Goal: Task Accomplishment & Management: Use online tool/utility

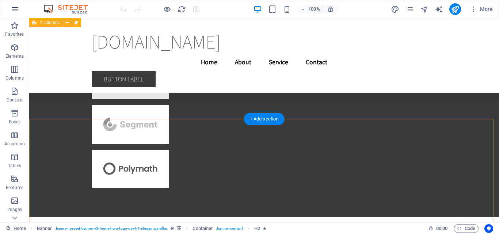
click at [15, 9] on icon "button" at bounding box center [15, 9] width 9 height 9
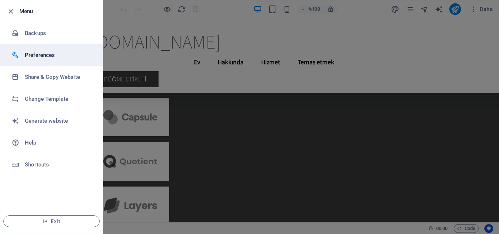
click at [42, 54] on h6 "Preferences" at bounding box center [59, 55] width 68 height 9
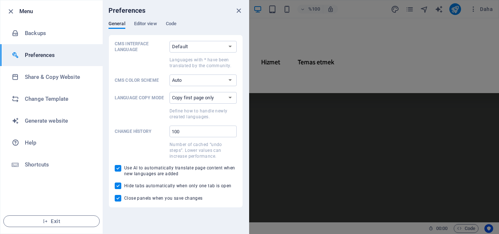
scroll to position [12450, 0]
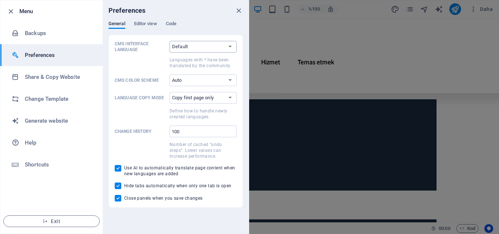
click at [187, 45] on select "Default Deutsch English Español Suomi* Français Magyar Italiano Nederlands Pols…" at bounding box center [202, 47] width 67 height 12
select select "tr"
click at [169, 41] on select "Default Deutsch English Español Suomi* Français Magyar Italiano Nederlands Pols…" at bounding box center [202, 47] width 67 height 12
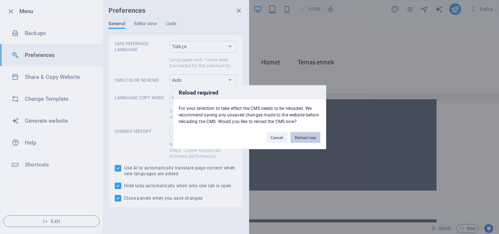
click at [299, 136] on button "Reload now" at bounding box center [305, 137] width 30 height 11
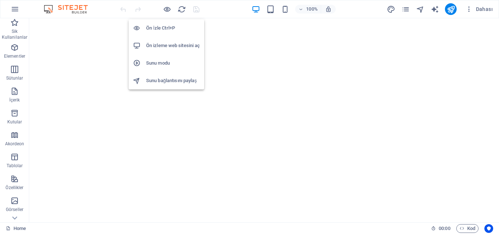
click at [163, 47] on h6 "Ön izleme web sitesini aç" at bounding box center [173, 45] width 54 height 9
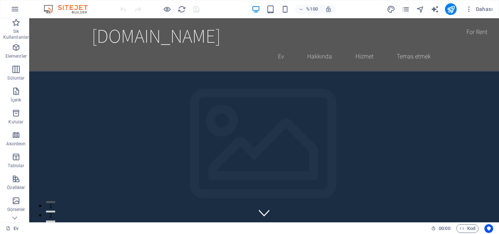
scroll to position [125, 0]
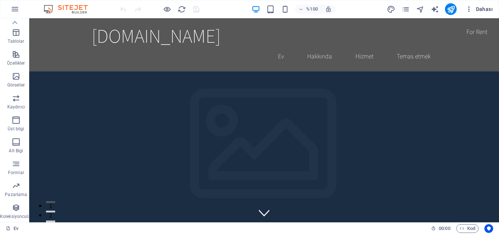
click at [484, 11] on font "Dahası" at bounding box center [484, 9] width 17 height 6
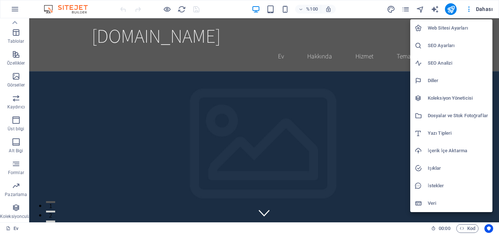
click at [441, 30] on font "Web Sitesi Ayarları" at bounding box center [448, 27] width 40 height 5
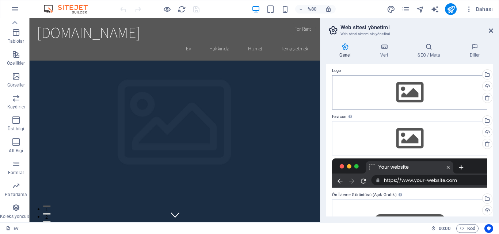
scroll to position [0, 0]
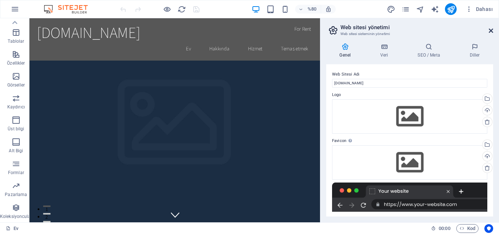
click at [490, 31] on icon at bounding box center [491, 31] width 4 height 6
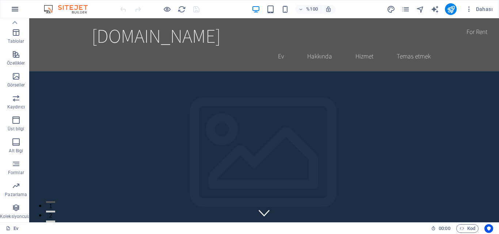
click at [16, 9] on icon "button" at bounding box center [15, 9] width 9 height 9
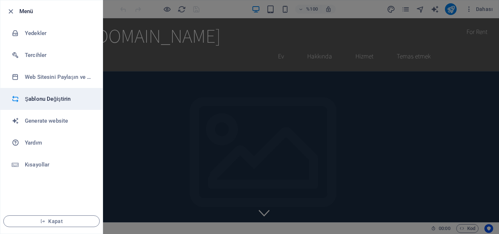
click at [43, 99] on h6 "Şablonu Değiştirin" at bounding box center [59, 99] width 68 height 9
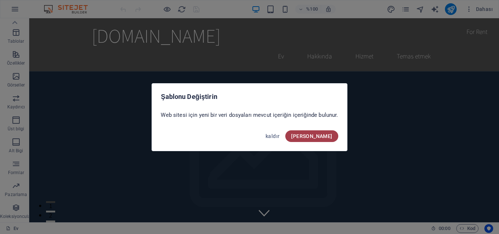
click at [329, 138] on font "[PERSON_NAME]" at bounding box center [311, 136] width 41 height 6
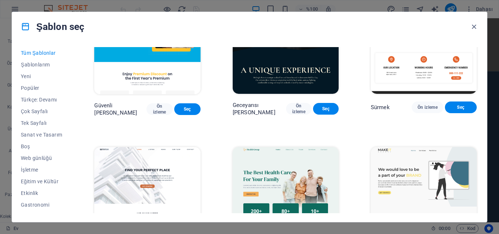
scroll to position [1461, 0]
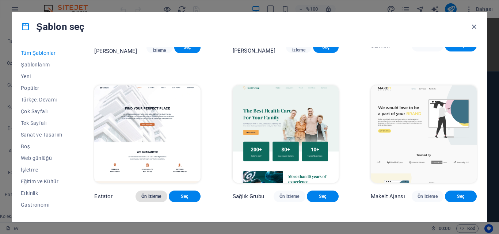
click at [152, 194] on font "Ön izleme" at bounding box center [151, 196] width 20 height 5
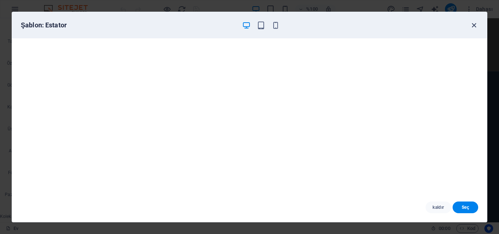
click at [473, 23] on icon "button" at bounding box center [474, 25] width 8 height 8
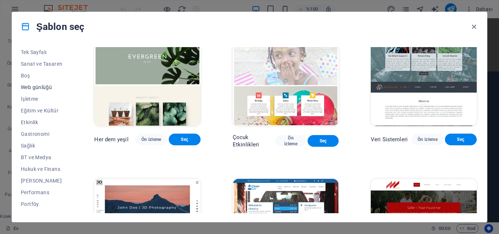
scroll to position [0, 0]
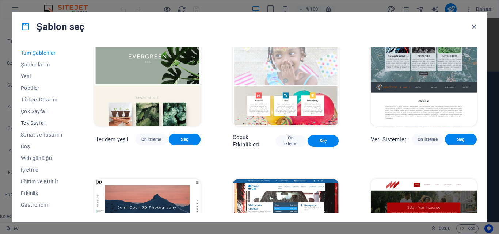
click at [39, 123] on font "Tek Sayfalı" at bounding box center [34, 123] width 26 height 6
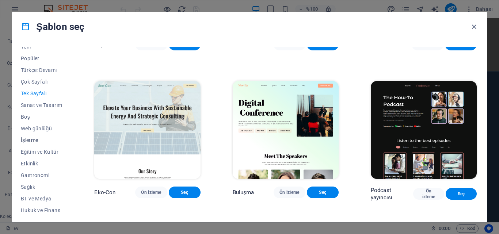
scroll to position [37, 0]
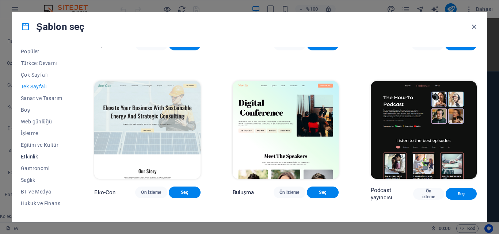
click at [30, 156] on font "Etkinlik" at bounding box center [29, 157] width 17 height 6
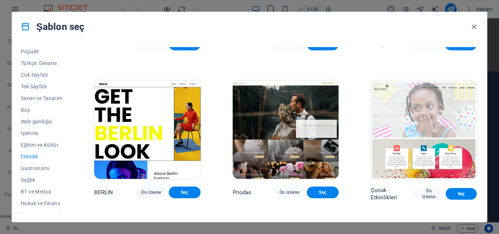
scroll to position [0, 0]
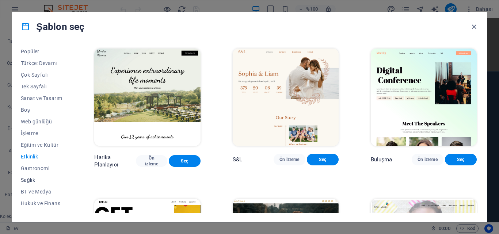
click at [27, 180] on font "Sağlık" at bounding box center [28, 180] width 14 height 6
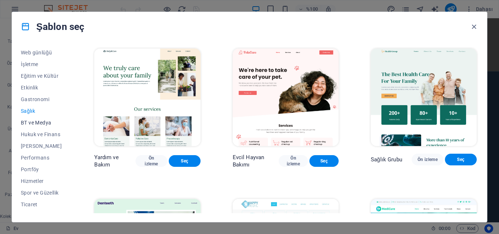
scroll to position [110, 0]
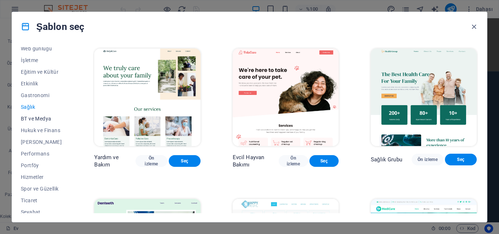
click at [35, 119] on font "BT ve Medya" at bounding box center [36, 119] width 30 height 6
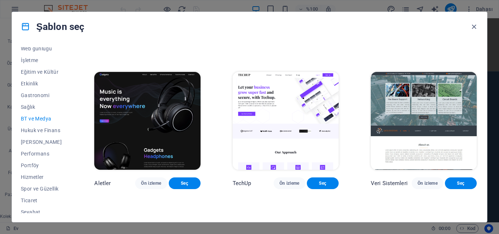
scroll to position [146, 0]
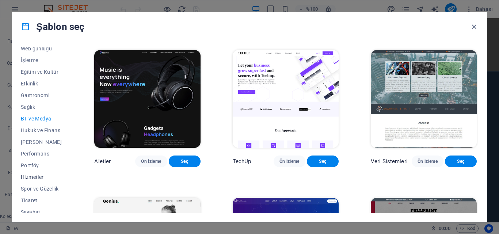
click at [37, 179] on font "Hizmetler" at bounding box center [32, 177] width 23 height 6
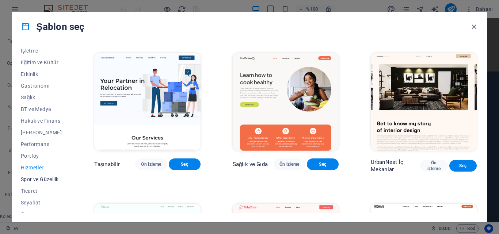
scroll to position [126, 0]
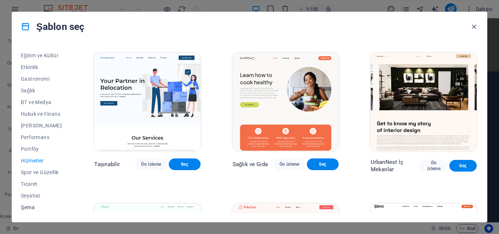
click at [30, 209] on font "Şema" at bounding box center [28, 208] width 14 height 6
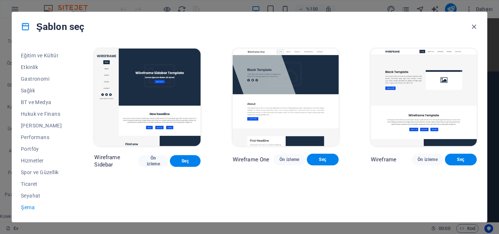
scroll to position [0, 0]
click at [167, 157] on font "Ön izleme" at bounding box center [161, 161] width 14 height 12
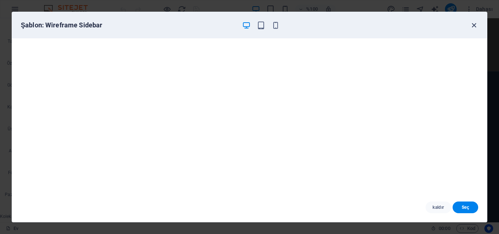
click at [475, 26] on icon "button" at bounding box center [474, 25] width 8 height 8
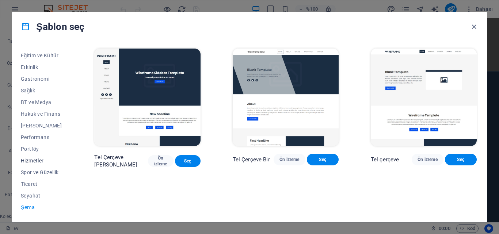
click at [33, 159] on font "Hizmetler" at bounding box center [32, 161] width 23 height 6
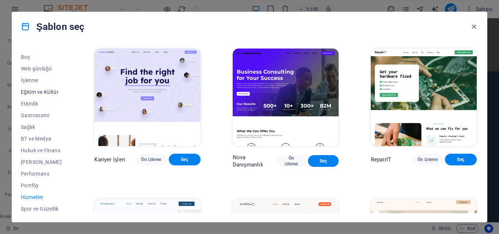
scroll to position [53, 0]
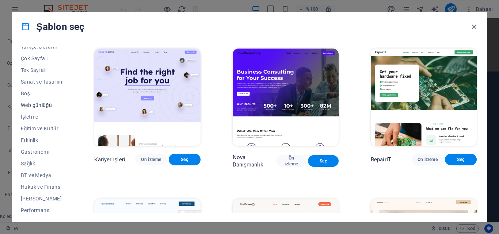
click at [41, 105] on font "Web günlüğü" at bounding box center [36, 105] width 31 height 6
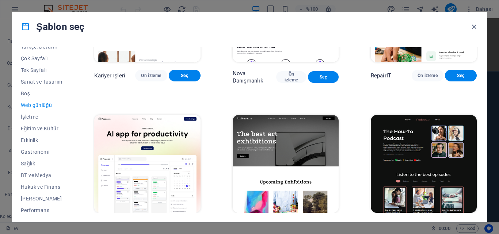
scroll to position [110, 0]
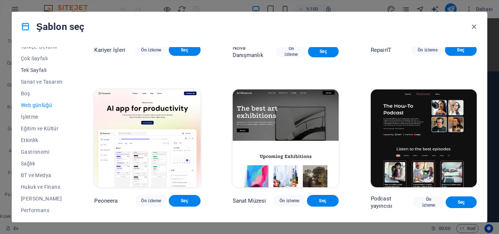
click at [35, 67] on font "Tek Sayfalı" at bounding box center [34, 70] width 26 height 6
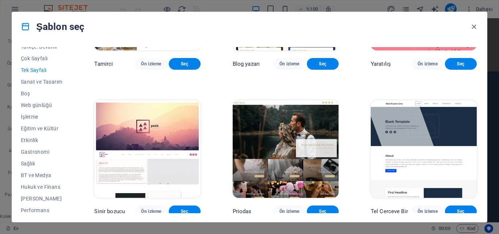
scroll to position [986, 0]
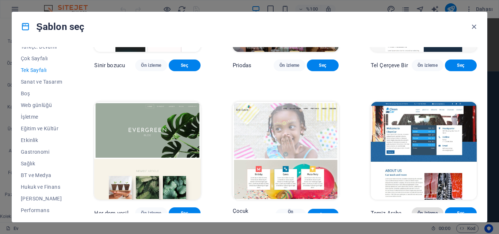
click at [424, 211] on font "Ön izleme" at bounding box center [427, 213] width 20 height 5
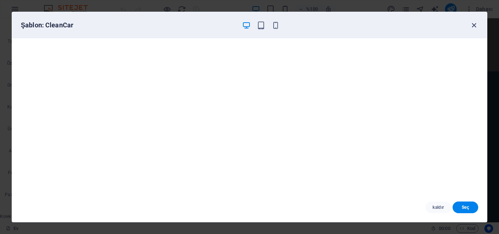
click at [473, 24] on icon "button" at bounding box center [474, 25] width 8 height 8
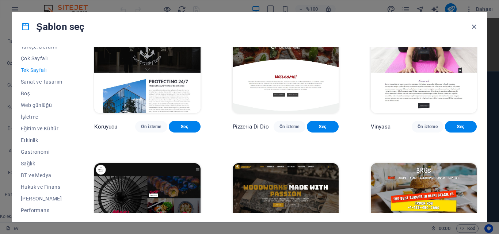
scroll to position [1278, 0]
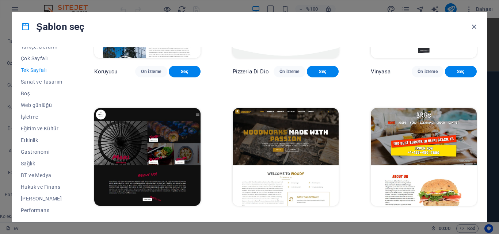
click at [291, 217] on font "Ön izleme" at bounding box center [289, 219] width 20 height 5
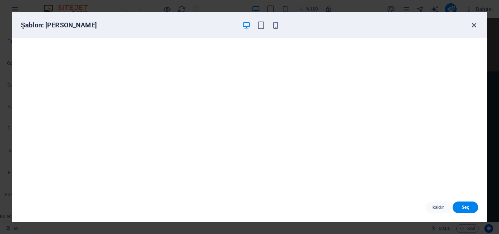
click at [473, 26] on icon "button" at bounding box center [474, 25] width 8 height 8
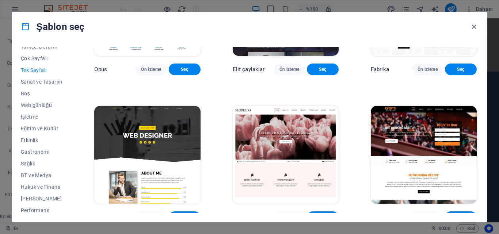
scroll to position [2593, 0]
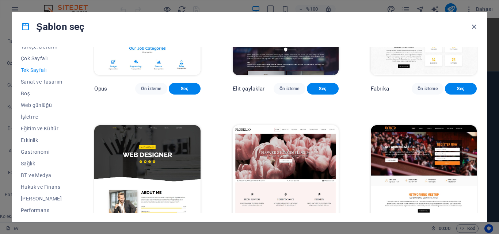
click at [421, 234] on font "Ön izleme" at bounding box center [427, 236] width 20 height 5
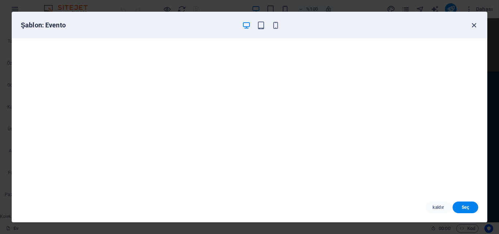
click at [475, 25] on icon "button" at bounding box center [474, 25] width 8 height 8
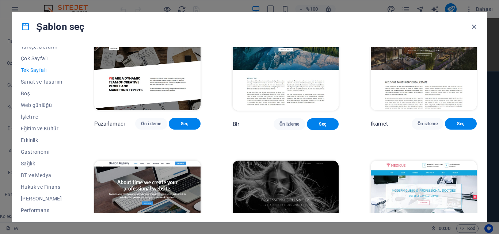
scroll to position [3031, 0]
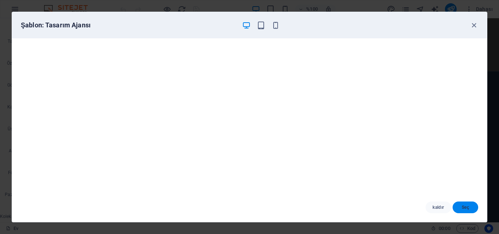
click at [462, 209] on font "Seç" at bounding box center [465, 207] width 7 height 5
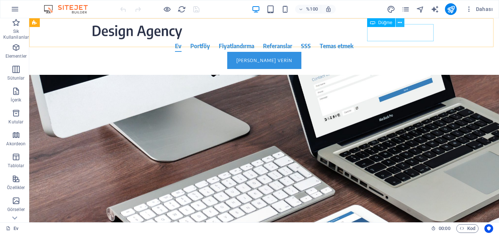
click at [400, 22] on icon at bounding box center [400, 23] width 4 height 8
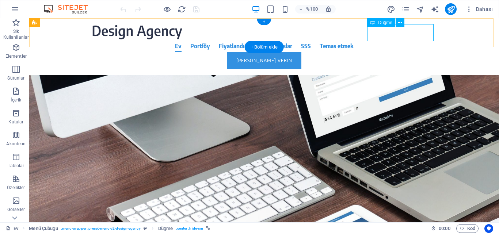
click at [403, 52] on div "[PERSON_NAME] Verin" at bounding box center [264, 60] width 345 height 17
click at [120, 33] on div at bounding box center [264, 32] width 345 height 16
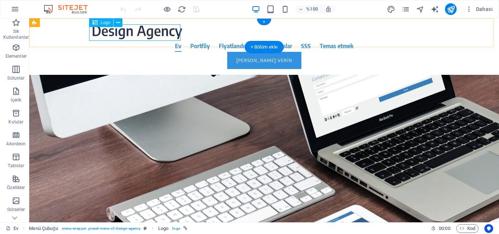
click at [99, 32] on div at bounding box center [264, 32] width 345 height 16
select select "px"
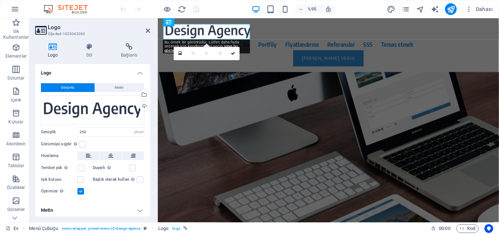
scroll to position [3, 0]
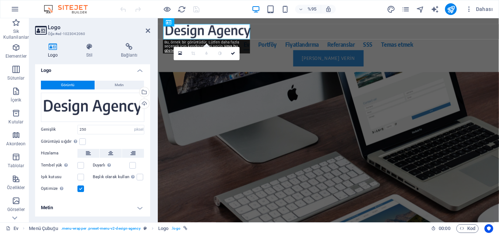
click at [138, 209] on h4 "Metin" at bounding box center [92, 208] width 115 height 18
click at [50, 208] on font "Metin" at bounding box center [47, 207] width 12 height 5
click at [119, 87] on font "Metin" at bounding box center [119, 85] width 9 height 4
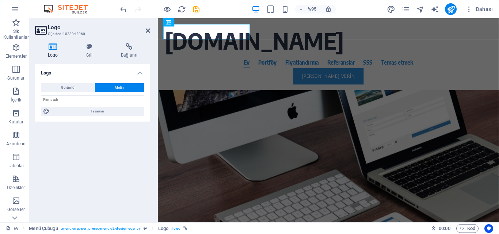
scroll to position [0, 0]
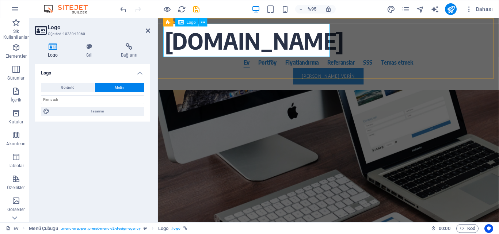
click at [166, 43] on div "[DOMAIN_NAME]" at bounding box center [337, 41] width 345 height 35
click at [175, 41] on div "[DOMAIN_NAME]" at bounding box center [337, 41] width 345 height 35
click at [92, 46] on icon at bounding box center [89, 46] width 32 height 7
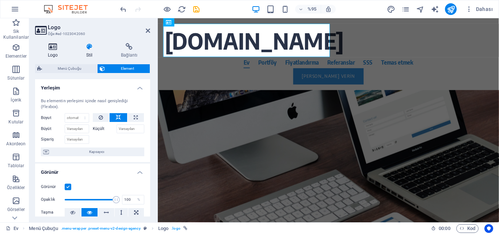
click at [52, 48] on icon at bounding box center [52, 46] width 35 height 7
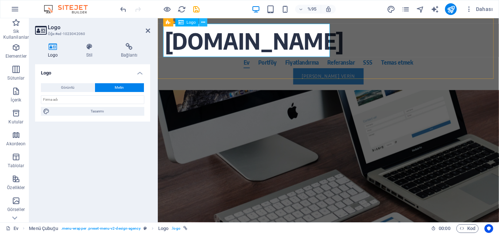
click at [201, 20] on icon at bounding box center [203, 22] width 4 height 7
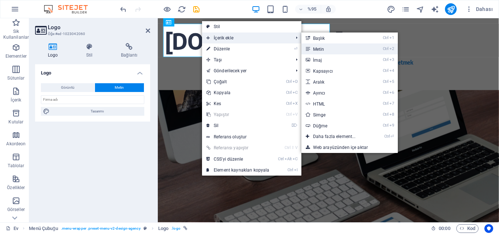
click at [318, 47] on font "Metin" at bounding box center [318, 49] width 11 height 5
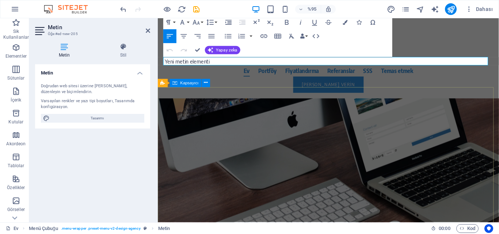
click at [203, 125] on div "Profesyonel web sitenizi oluşturmanın zamanı geldi. Siz asıl işinize odaklanın.…" at bounding box center [337, 218] width 359 height 230
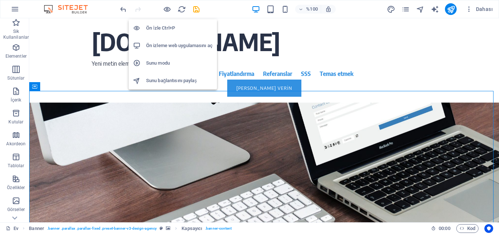
click at [158, 46] on font "Ön izleme web uygulamasını aç" at bounding box center [179, 45] width 66 height 5
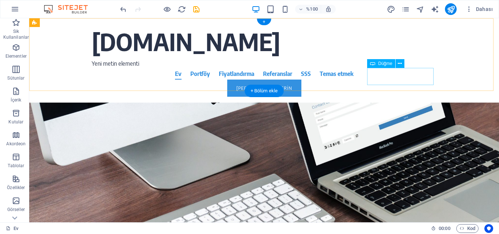
click at [402, 80] on div "[PERSON_NAME] Verin" at bounding box center [264, 88] width 345 height 17
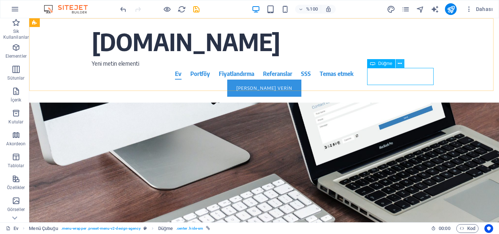
click at [400, 61] on icon at bounding box center [400, 64] width 4 height 8
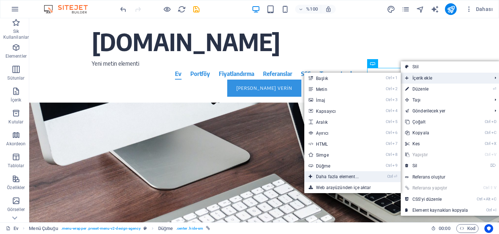
click at [326, 176] on font "Daha fazla element..." at bounding box center [337, 176] width 43 height 5
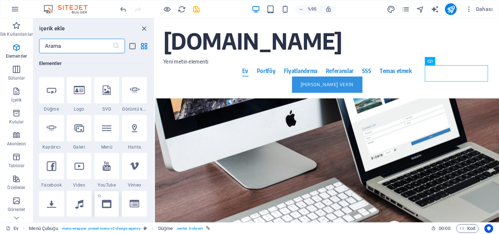
scroll to position [187, 0]
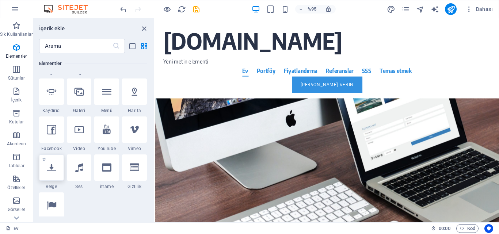
click at [51, 171] on icon at bounding box center [51, 167] width 9 height 9
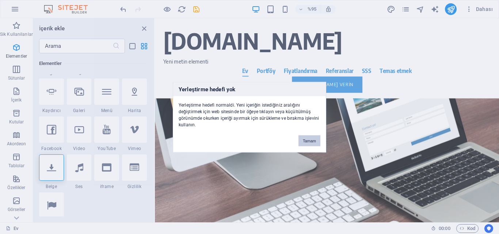
click at [307, 139] on font "Tamam" at bounding box center [309, 140] width 13 height 4
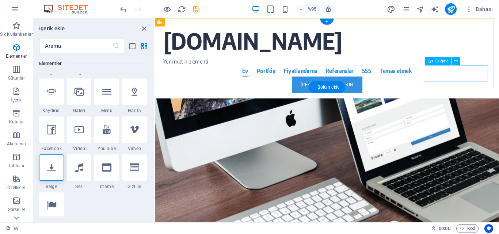
click at [461, 80] on div "[PERSON_NAME] Verin" at bounding box center [336, 88] width 345 height 17
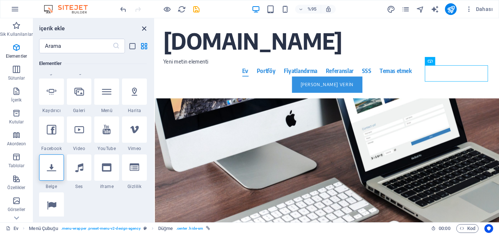
click at [142, 28] on icon "paneli kapat" at bounding box center [144, 28] width 8 height 8
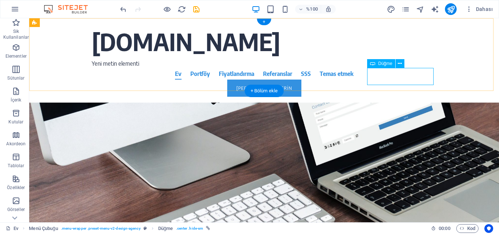
click at [389, 80] on div "[PERSON_NAME] Verin" at bounding box center [264, 88] width 345 height 17
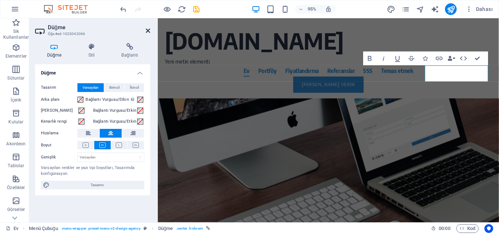
click at [147, 30] on icon at bounding box center [148, 31] width 4 height 6
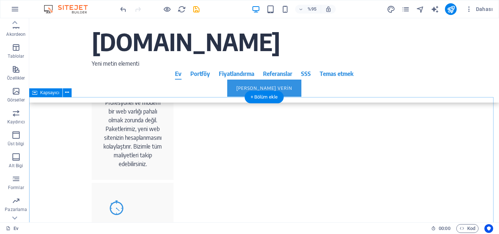
scroll to position [548, 0]
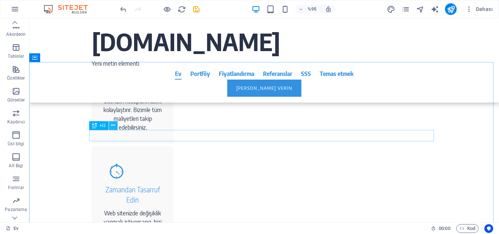
click at [112, 125] on icon at bounding box center [113, 126] width 4 height 8
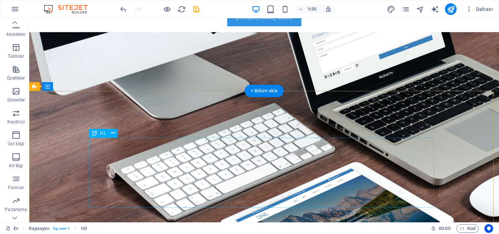
scroll to position [0, 0]
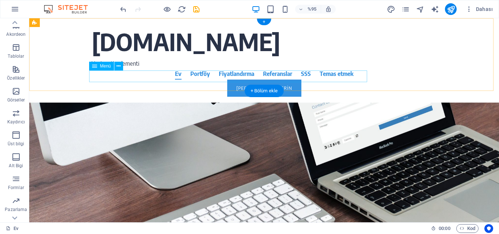
click at [302, 77] on nav "Ev Portföy Fiyatlandırma Referanslar SSS Temas etmek" at bounding box center [264, 74] width 345 height 12
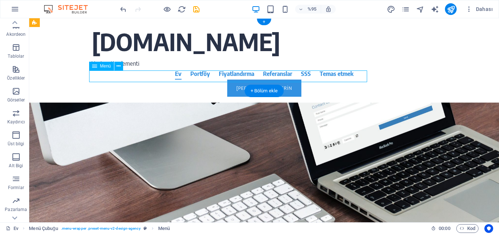
click at [395, 80] on div "[PERSON_NAME] Verin" at bounding box center [264, 88] width 345 height 17
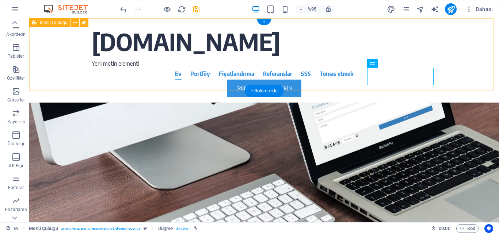
click at [355, 46] on div "itirazsistemi.com Yeni metin elementi Ev Portföy Fiyatlandırma Referanslar SSS …" at bounding box center [264, 60] width 470 height 84
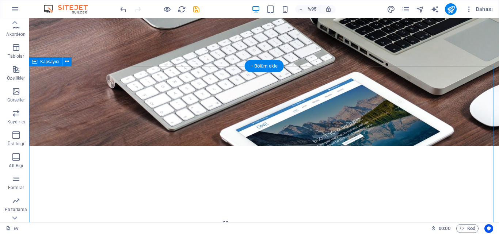
scroll to position [256, 0]
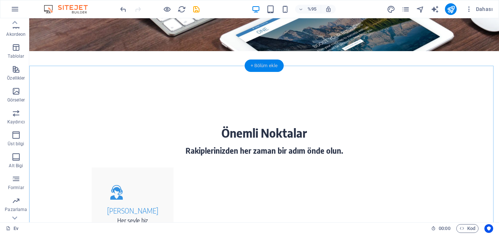
click at [253, 65] on div "+ Bölüm ekle" at bounding box center [264, 66] width 39 height 12
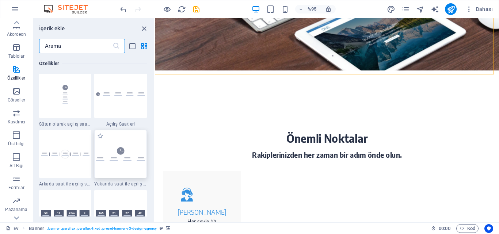
scroll to position [3177, 0]
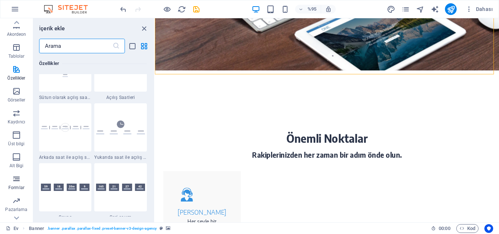
click at [18, 180] on icon "button" at bounding box center [16, 179] width 9 height 9
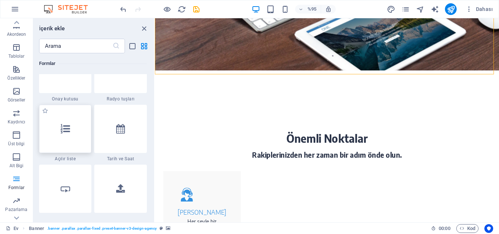
scroll to position [5770, 0]
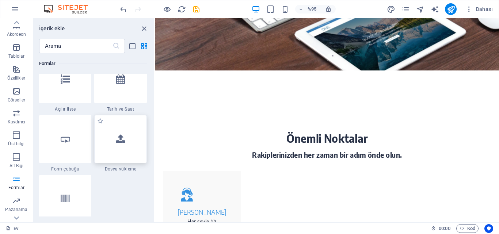
click at [122, 142] on icon at bounding box center [120, 138] width 9 height 9
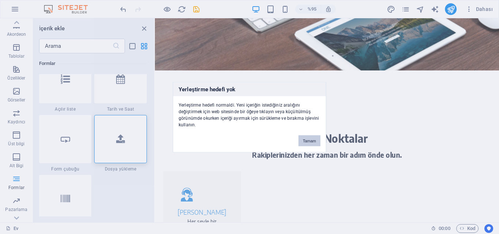
click at [306, 140] on font "Tamam" at bounding box center [309, 140] width 13 height 4
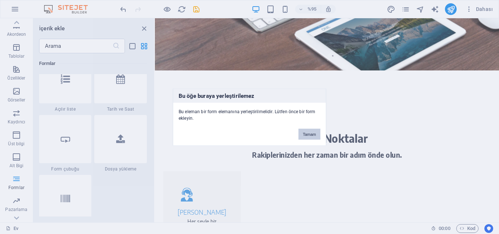
click at [304, 132] on font "Tamam" at bounding box center [309, 134] width 13 height 4
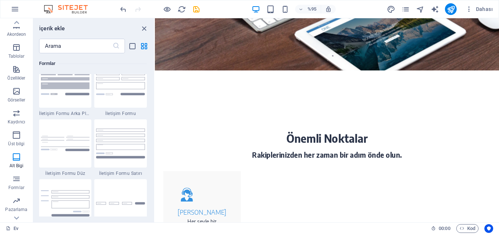
scroll to position [5259, 0]
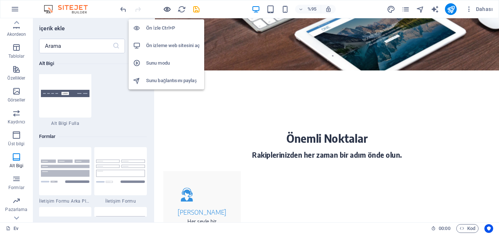
click at [166, 11] on icon "button" at bounding box center [167, 9] width 8 height 8
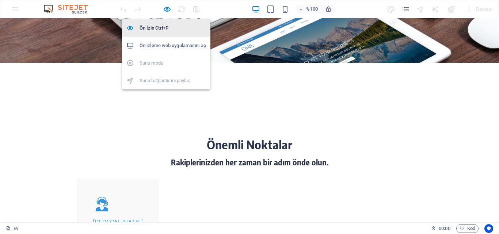
click at [156, 27] on font "Ön İzle Ctrl+P" at bounding box center [154, 27] width 29 height 5
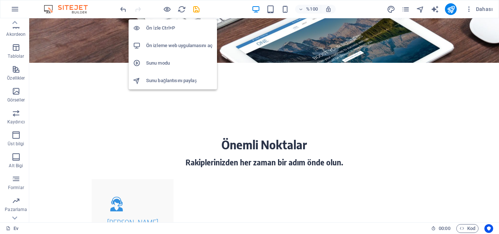
click at [169, 46] on font "Ön izleme web uygulamasını aç" at bounding box center [179, 45] width 66 height 5
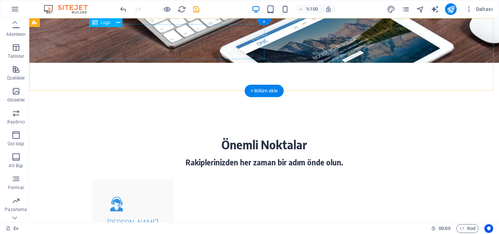
scroll to position [0, 0]
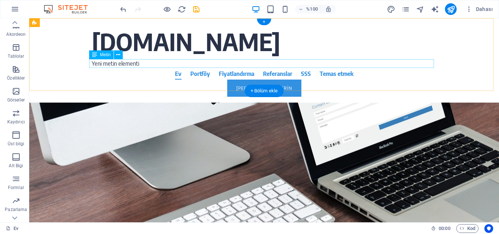
click at [135, 64] on div "Yeni metin elementi" at bounding box center [264, 63] width 345 height 9
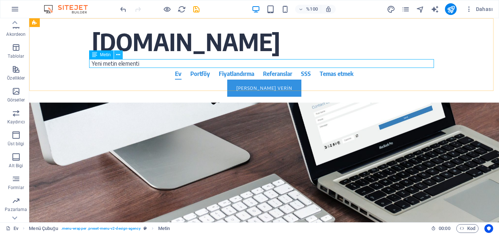
click at [120, 54] on icon at bounding box center [118, 55] width 4 height 8
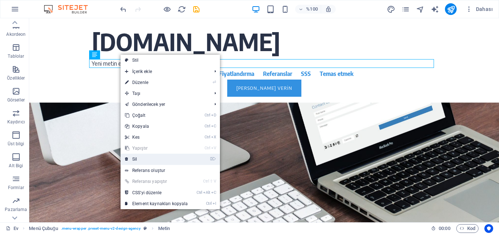
click at [133, 156] on link "⌦ Sil" at bounding box center [157, 159] width 72 height 11
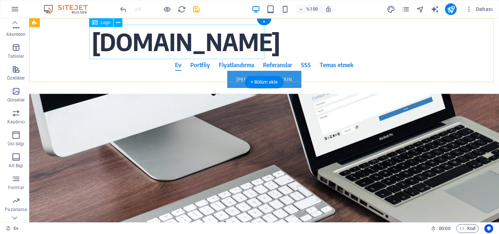
click at [196, 47] on div "[DOMAIN_NAME]" at bounding box center [264, 41] width 345 height 35
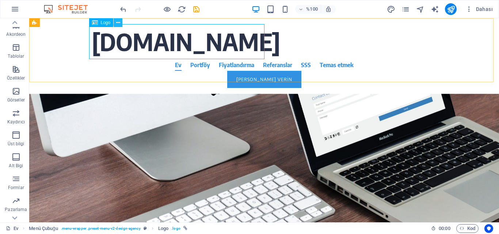
click at [118, 20] on icon at bounding box center [118, 23] width 4 height 8
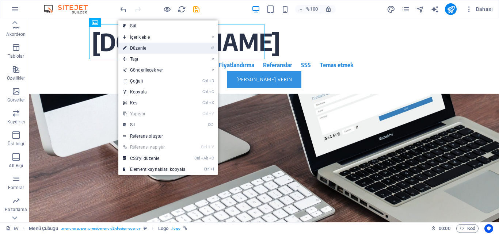
click at [136, 47] on font "Düzenle" at bounding box center [138, 48] width 16 height 5
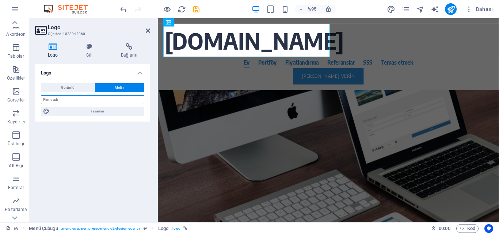
click at [61, 100] on input "text" at bounding box center [92, 99] width 103 height 9
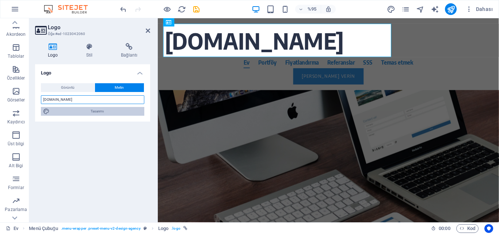
type input "www.itirazsistemi.com"
click at [97, 112] on font "Tasarımı" at bounding box center [97, 111] width 13 height 4
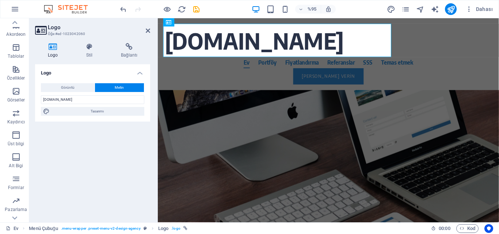
select select "rem"
select select "400"
select select "px"
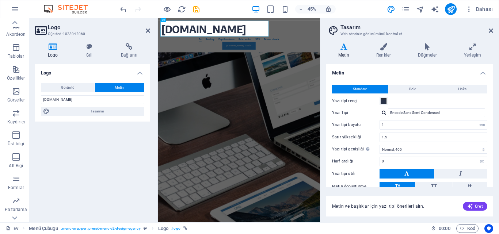
scroll to position [43, 0]
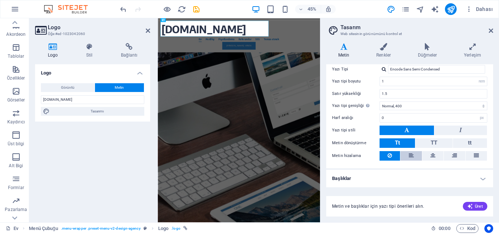
click at [409, 154] on icon at bounding box center [411, 155] width 5 height 9
click at [383, 50] on icon at bounding box center [383, 46] width 39 height 7
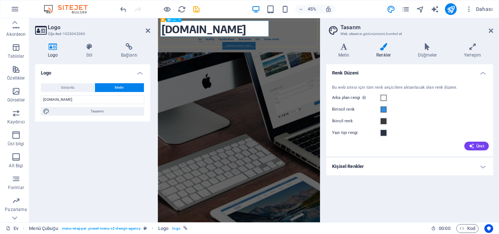
click at [289, 47] on div "www.itirazsistemi.com" at bounding box center [338, 41] width 345 height 35
drag, startPoint x: 60, startPoint y: 100, endPoint x: 72, endPoint y: 100, distance: 12.4
click at [72, 100] on input "www.itirazsistemi.com" at bounding box center [92, 99] width 103 height 9
click at [383, 111] on span at bounding box center [384, 110] width 6 height 6
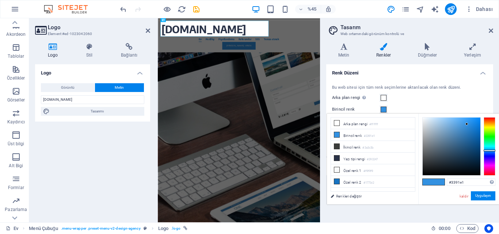
click at [488, 153] on div at bounding box center [490, 146] width 12 height 58
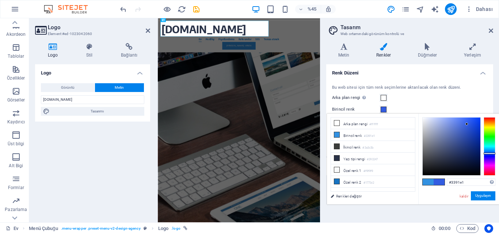
type input "#335de1"
click at [481, 194] on font "Uygulayın" at bounding box center [483, 196] width 16 height 4
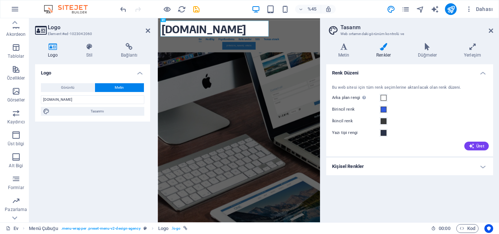
click at [494, 32] on aside "Tasarım Web ortamındaki görünüm kontrolü ve Varyantlar Metin Renkler Düğmeler Y…" at bounding box center [409, 120] width 179 height 204
click at [492, 31] on icon at bounding box center [491, 31] width 4 height 6
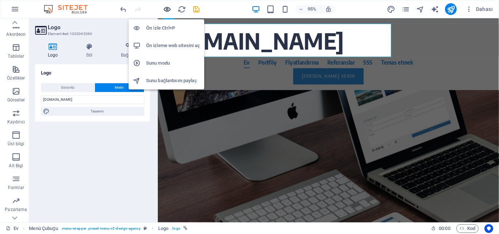
click at [167, 6] on icon "button" at bounding box center [167, 9] width 8 height 8
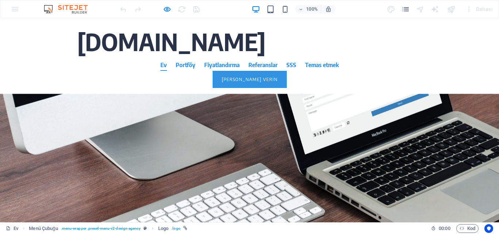
click at [149, 44] on font "www.itirazsistemi.com" at bounding box center [171, 41] width 189 height 29
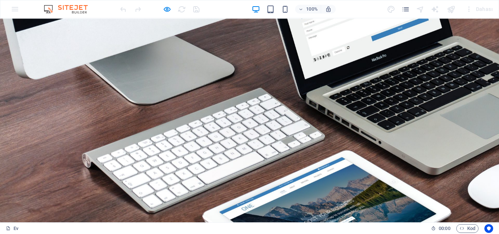
scroll to position [0, 0]
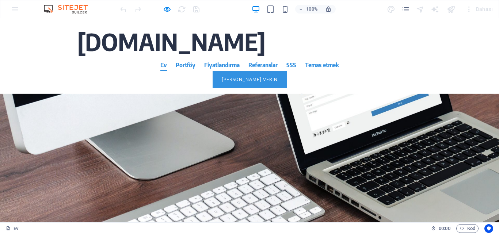
click at [69, 10] on img at bounding box center [69, 9] width 55 height 9
click at [348, 43] on header "www.itirazsistemi.com Ev Portföy Fiyatlandırma Referanslar SSS Temas etmek Şimd…" at bounding box center [249, 56] width 356 height 76
click at [176, 68] on font "Portföy" at bounding box center [186, 64] width 20 height 7
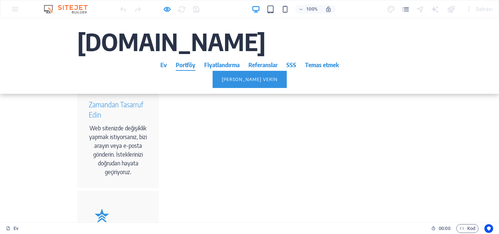
scroll to position [1295, 0]
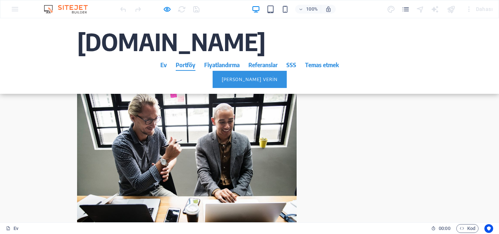
click at [15, 11] on div "100% Dahası" at bounding box center [249, 9] width 498 height 18
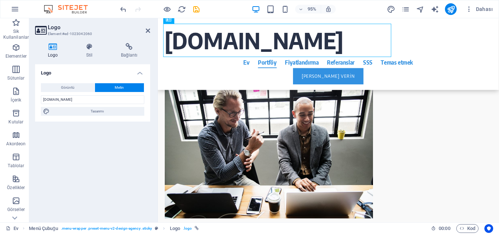
scroll to position [125, 0]
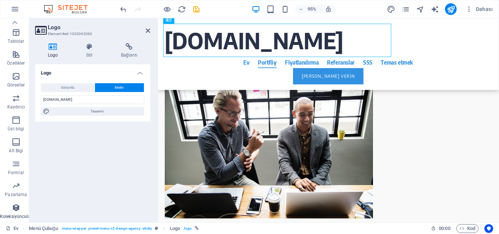
click at [17, 211] on icon "button" at bounding box center [16, 207] width 9 height 9
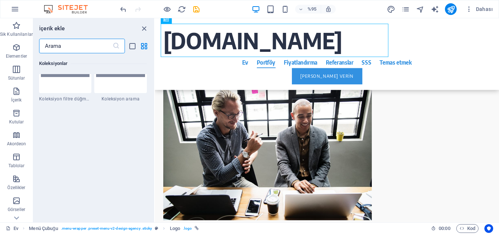
scroll to position [6999, 0]
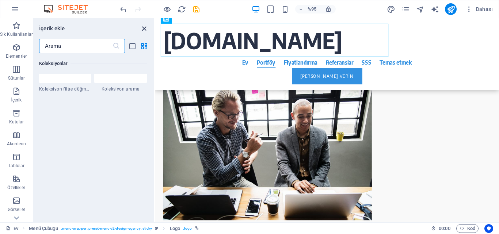
click at [142, 27] on icon "close panel" at bounding box center [144, 28] width 8 height 8
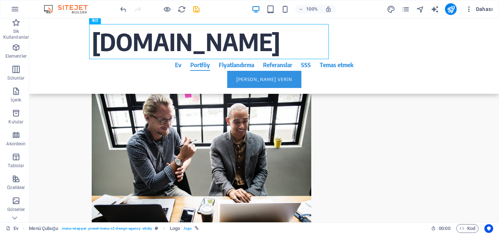
click at [482, 8] on font "Dahası" at bounding box center [484, 9] width 17 height 6
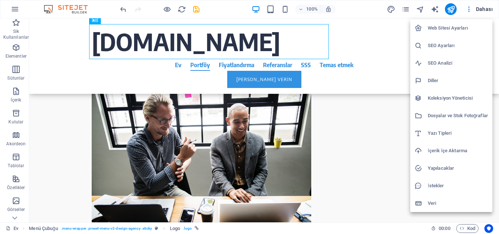
click at [456, 96] on h6 "Koleksiyon Yöneticisi" at bounding box center [458, 98] width 60 height 9
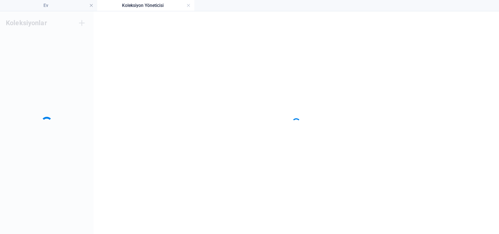
scroll to position [0, 0]
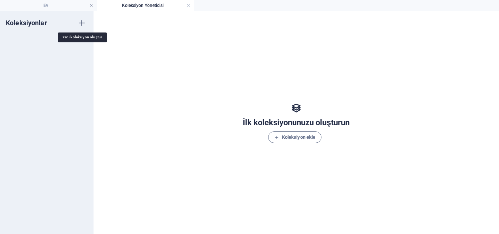
click at [83, 23] on icon "button" at bounding box center [81, 23] width 9 height 9
click at [83, 23] on div "Koleksiyonlar Yeni Koleksiyon Yeni Koleksiyon" at bounding box center [46, 122] width 93 height 223
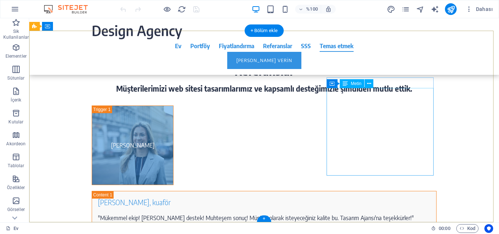
scroll to position [3404, 0]
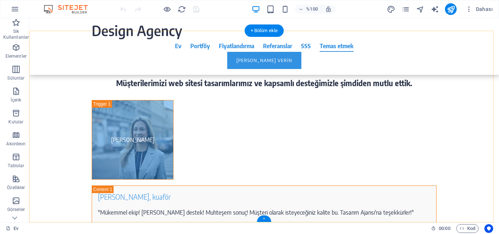
click at [264, 220] on font "+" at bounding box center [264, 218] width 3 height 5
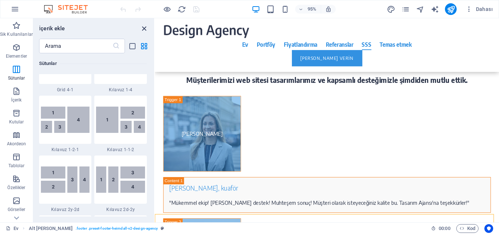
scroll to position [3210, 0]
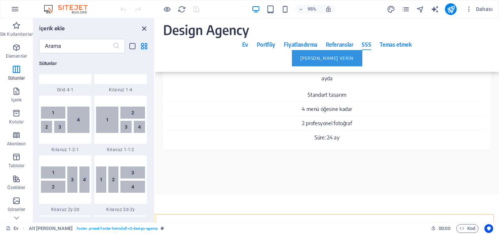
click at [142, 27] on icon "close panel" at bounding box center [144, 28] width 8 height 8
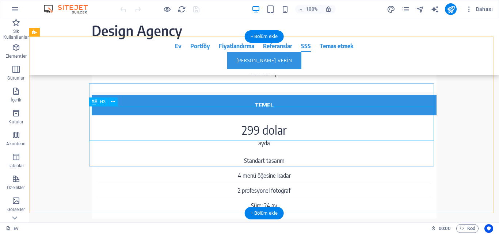
scroll to position [3222, 0]
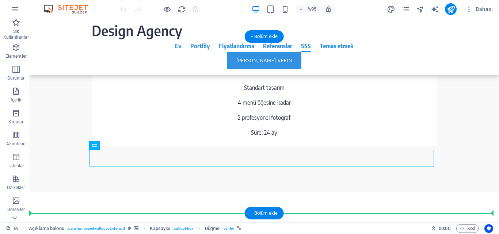
drag, startPoint x: 131, startPoint y: 165, endPoint x: 104, endPoint y: 167, distance: 27.1
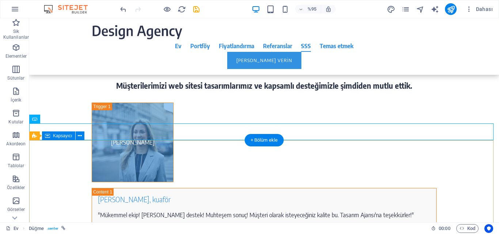
scroll to position [3295, 0]
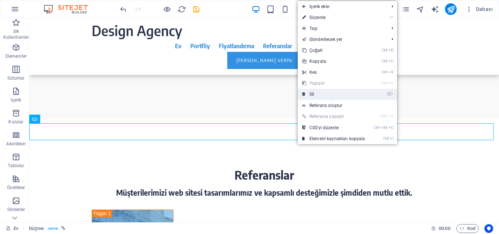
click at [312, 93] on font "Sil" at bounding box center [311, 94] width 5 height 5
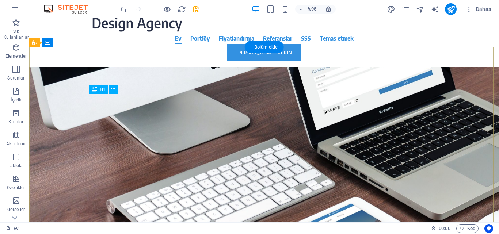
scroll to position [0, 0]
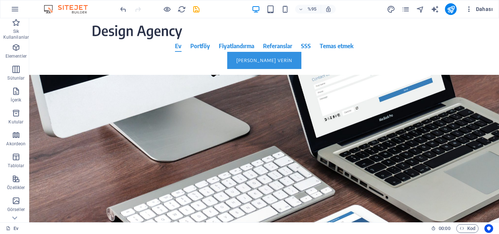
click at [478, 8] on font "Dahası" at bounding box center [484, 9] width 17 height 6
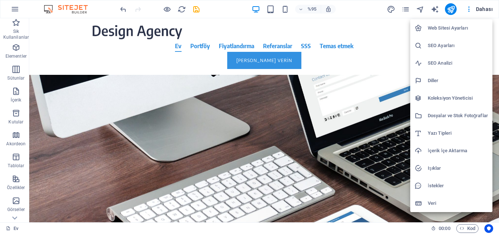
click at [457, 26] on font "Web Sitesi Ayarları" at bounding box center [448, 27] width 40 height 5
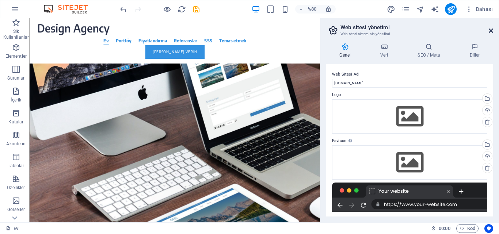
click at [492, 28] on icon at bounding box center [491, 31] width 4 height 6
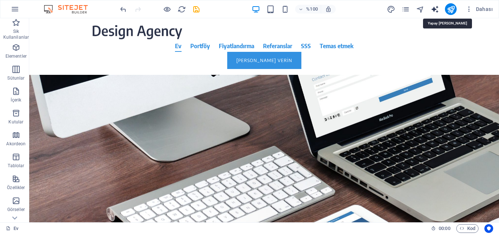
click at [435, 8] on icon "metin_oluşturucu" at bounding box center [435, 9] width 8 height 8
select select "English"
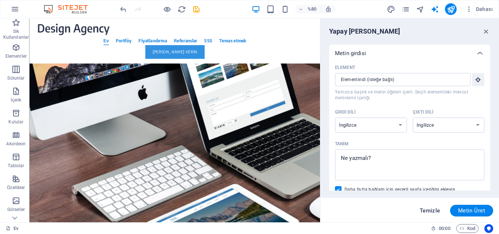
click at [428, 210] on font "Temizle" at bounding box center [430, 210] width 20 height 7
type textarea "x"
click at [485, 32] on icon "button" at bounding box center [486, 31] width 8 height 8
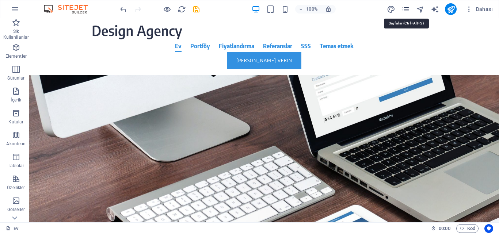
click at [405, 11] on icon "sayfalar" at bounding box center [405, 9] width 8 height 8
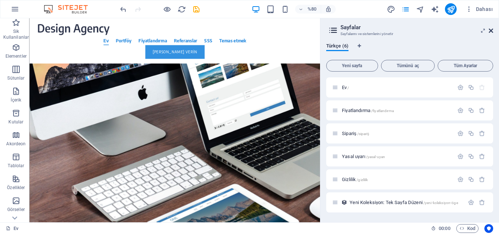
click at [492, 28] on icon at bounding box center [491, 31] width 4 height 6
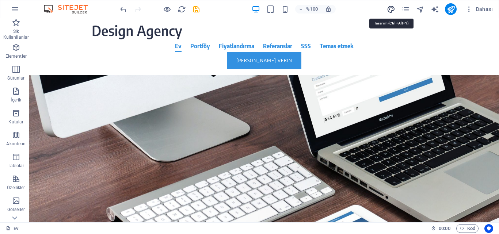
click at [391, 11] on icon "tasarım" at bounding box center [391, 9] width 8 height 8
select select "rem"
select select "400"
select select "px"
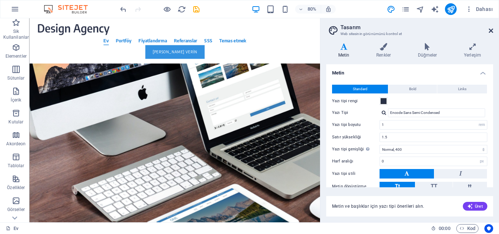
click at [489, 31] on icon at bounding box center [491, 31] width 4 height 6
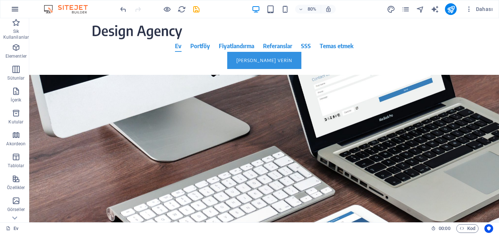
click at [14, 9] on icon "button" at bounding box center [15, 9] width 9 height 9
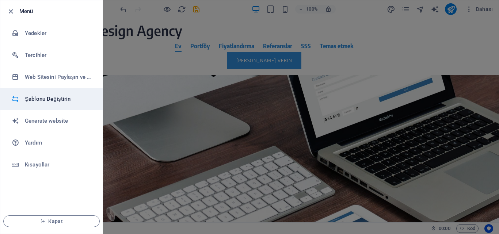
click at [58, 99] on h6 "Şablonu Değiştirin" at bounding box center [59, 99] width 68 height 9
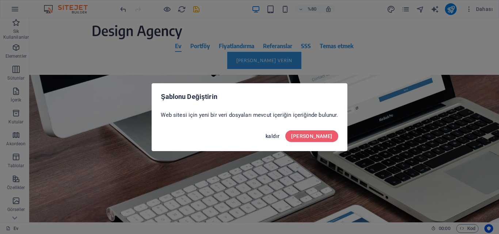
click at [279, 134] on font "kaldır" at bounding box center [273, 136] width 14 height 6
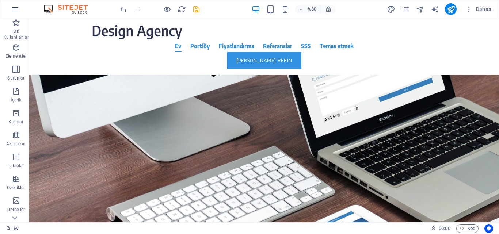
click at [16, 12] on icon "button" at bounding box center [15, 9] width 9 height 9
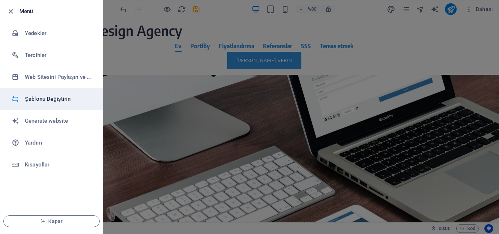
click at [41, 102] on h6 "Şablonu Değiştirin" at bounding box center [59, 99] width 68 height 9
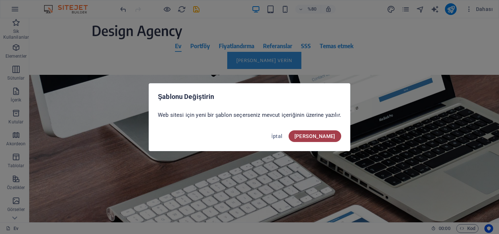
click at [328, 133] on span "[PERSON_NAME]" at bounding box center [314, 136] width 41 height 6
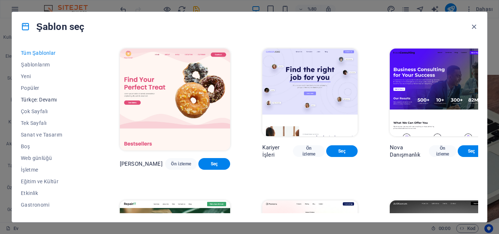
click at [32, 100] on font "Türkçe: Devamı" at bounding box center [39, 100] width 36 height 6
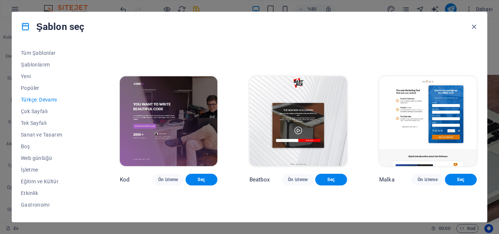
scroll to position [146, 0]
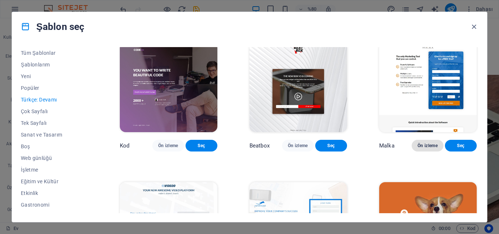
click at [426, 148] on font "Ön izleme" at bounding box center [427, 145] width 20 height 5
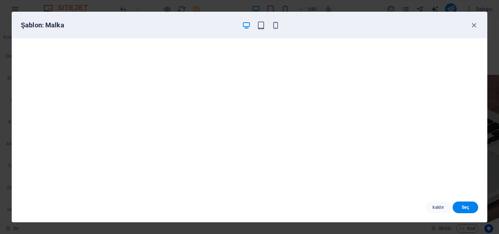
scroll to position [2, 0]
click at [473, 26] on icon "button" at bounding box center [474, 25] width 8 height 8
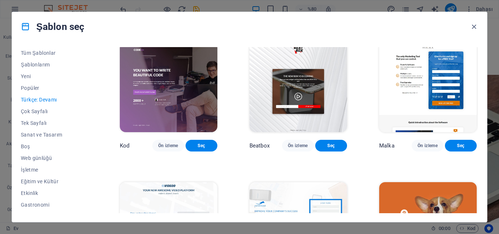
scroll to position [256, 0]
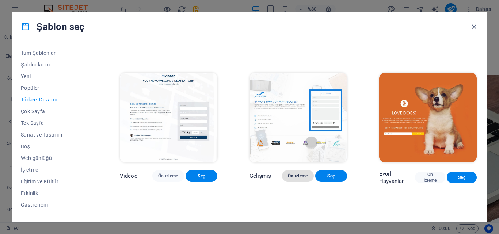
click at [291, 179] on font "Ön izleme" at bounding box center [298, 176] width 20 height 6
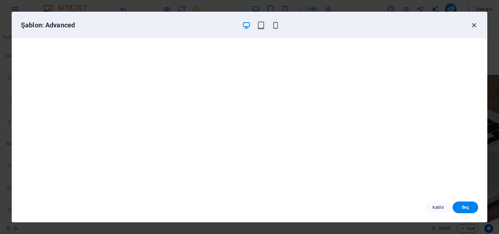
click at [472, 26] on icon "button" at bounding box center [474, 25] width 8 height 8
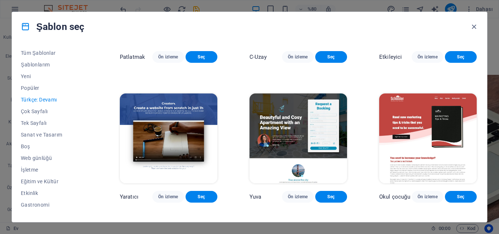
scroll to position [694, 0]
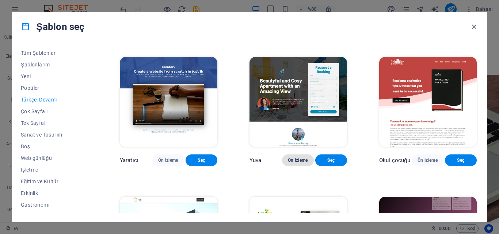
click at [288, 163] on font "Ön izleme" at bounding box center [298, 160] width 20 height 5
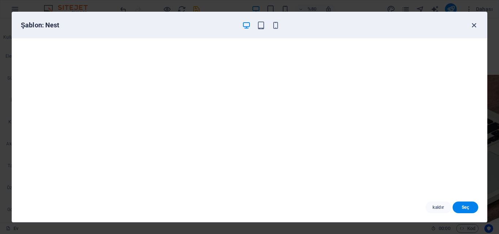
click at [475, 25] on icon "button" at bounding box center [474, 25] width 8 height 8
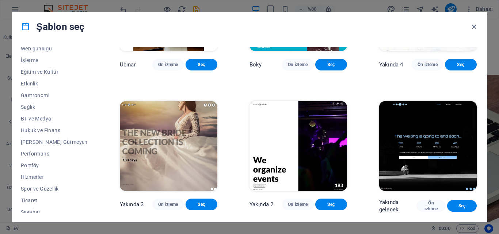
scroll to position [960, 0]
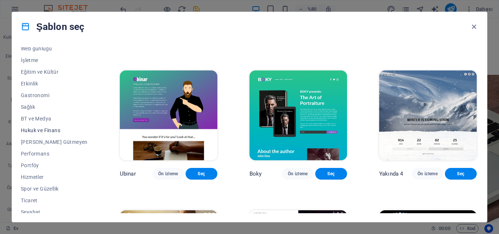
click at [28, 126] on button "Hukuk ve Finans" at bounding box center [54, 131] width 67 height 12
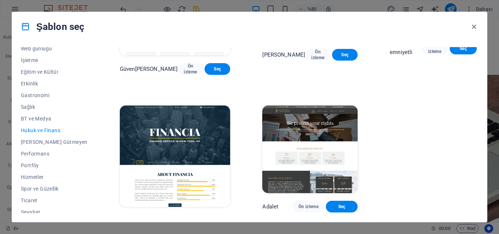
scroll to position [96, 0]
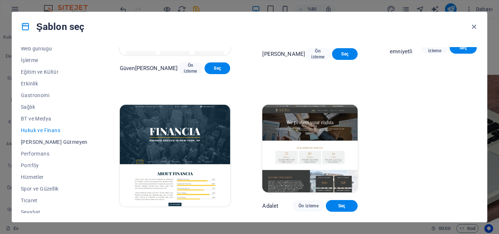
click at [46, 139] on font "[PERSON_NAME] Gütmeyen" at bounding box center [54, 142] width 67 height 6
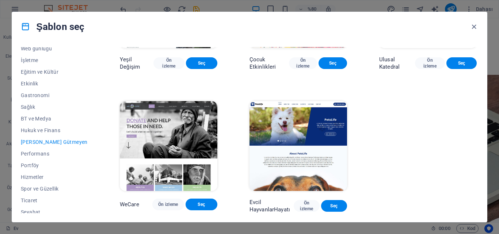
scroll to position [126, 0]
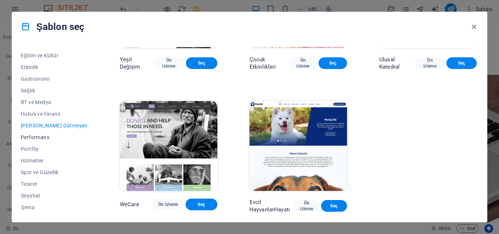
click at [37, 138] on font "Performans" at bounding box center [35, 137] width 28 height 6
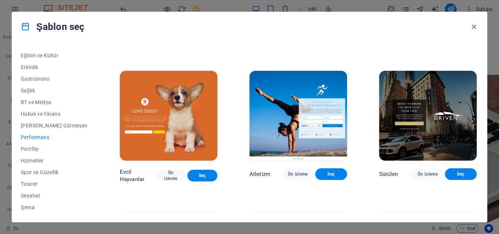
scroll to position [278, 0]
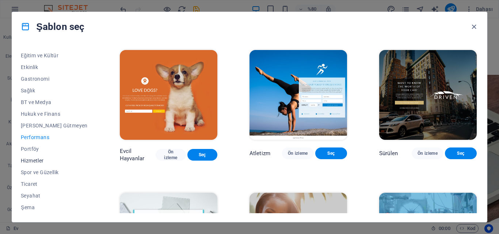
click at [28, 159] on font "Hizmetler" at bounding box center [32, 161] width 23 height 6
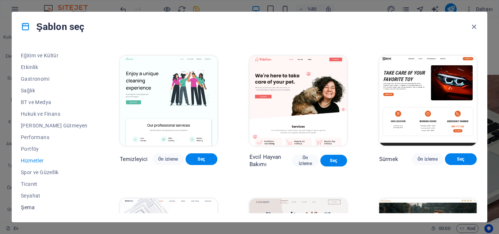
click at [30, 209] on font "Şema" at bounding box center [28, 208] width 14 height 6
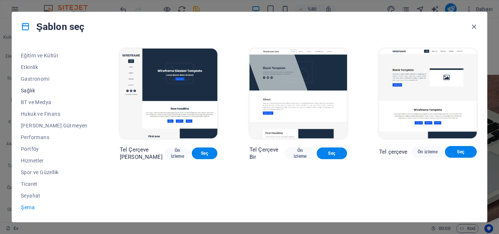
scroll to position [0, 0]
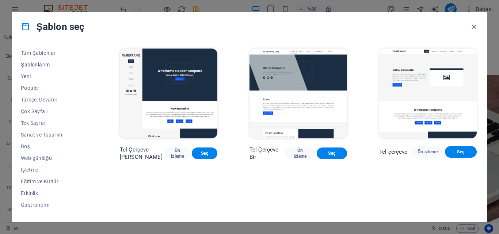
click at [39, 63] on font "Şablonlarım" at bounding box center [35, 65] width 29 height 6
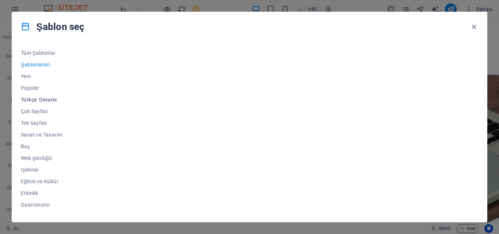
click at [44, 99] on font "Türkçe: Devamı" at bounding box center [39, 100] width 36 height 6
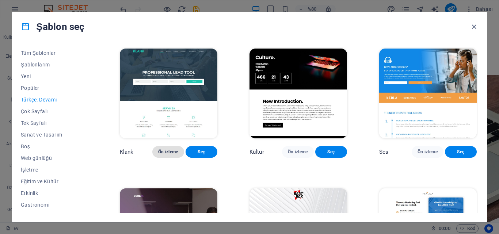
click at [158, 155] on font "Ön izleme" at bounding box center [168, 152] width 20 height 6
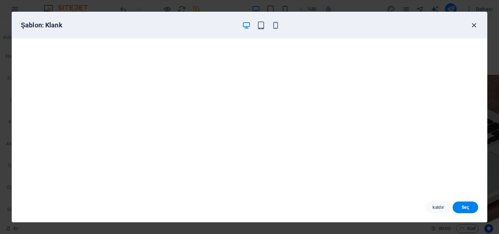
click at [473, 26] on icon "button" at bounding box center [474, 25] width 8 height 8
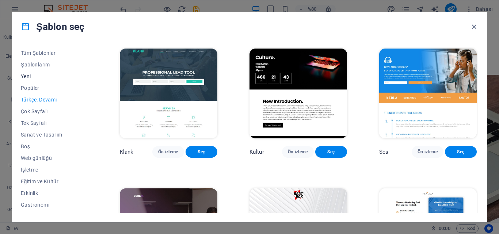
click at [28, 72] on button "Yeni" at bounding box center [54, 76] width 67 height 12
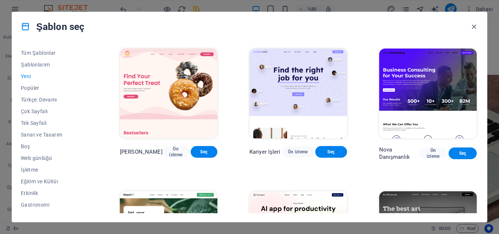
click at [29, 75] on font "Yeni" at bounding box center [26, 76] width 10 height 6
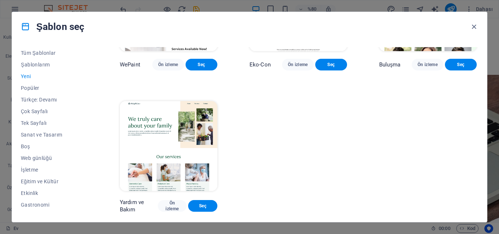
scroll to position [460, 0]
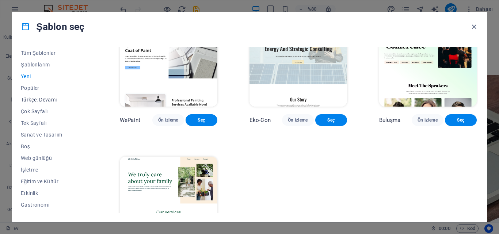
click at [48, 100] on font "Türkçe: Devamı" at bounding box center [39, 100] width 36 height 6
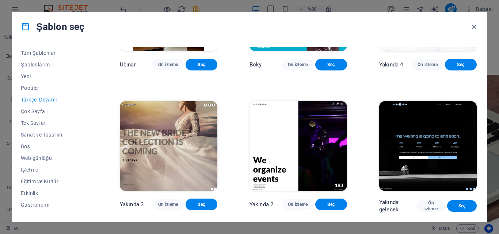
scroll to position [1106, 0]
click at [288, 205] on font "Ön izleme" at bounding box center [298, 204] width 20 height 5
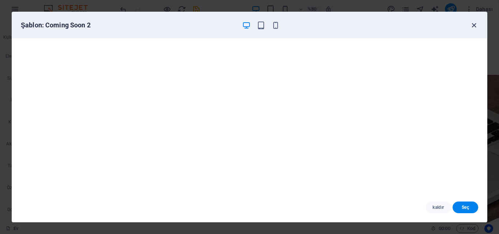
click at [473, 26] on icon "button" at bounding box center [474, 25] width 8 height 8
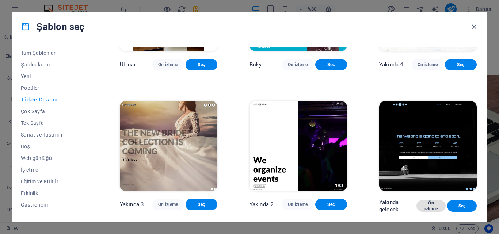
click at [423, 204] on font "Ön izleme" at bounding box center [431, 206] width 18 height 12
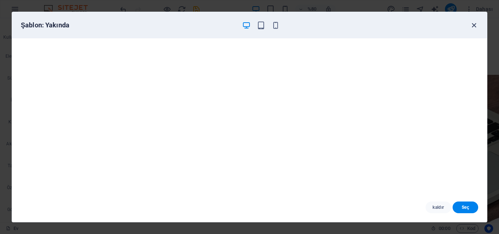
click at [473, 25] on icon "button" at bounding box center [474, 25] width 8 height 8
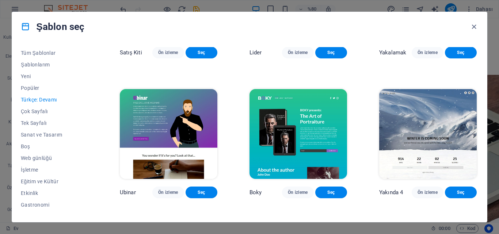
scroll to position [851, 0]
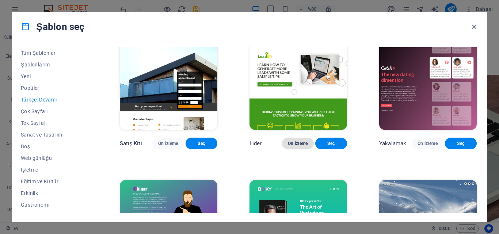
click at [292, 146] on font "Ön izleme" at bounding box center [298, 143] width 20 height 5
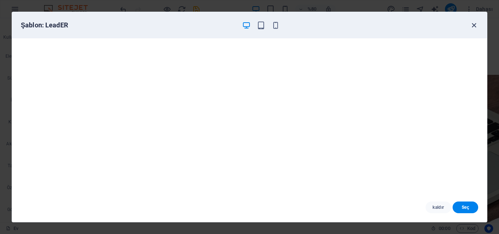
click at [472, 25] on icon "button" at bounding box center [474, 25] width 8 height 8
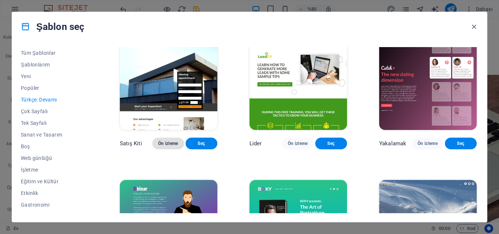
click at [158, 146] on font "Ön izleme" at bounding box center [168, 143] width 20 height 5
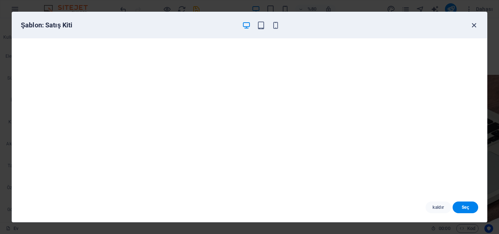
click at [472, 23] on icon "button" at bounding box center [474, 25] width 8 height 8
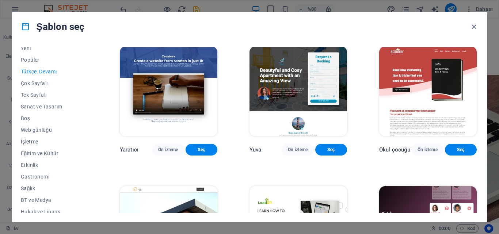
scroll to position [37, 0]
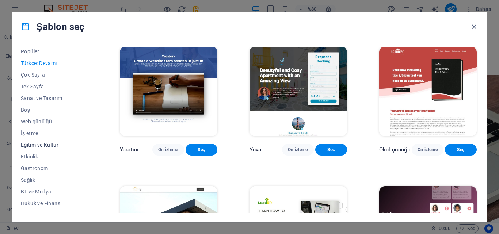
click at [48, 145] on font "Eğitim ve Kültür" at bounding box center [40, 145] width 38 height 6
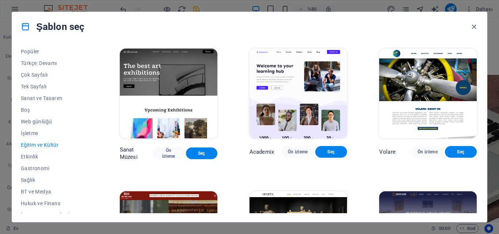
scroll to position [110, 0]
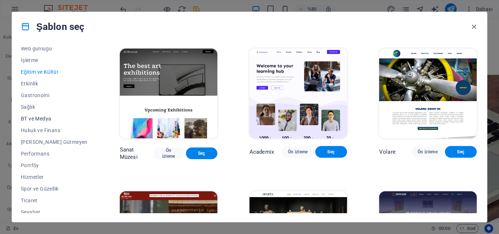
click at [37, 119] on font "BT ve Medya" at bounding box center [36, 119] width 30 height 6
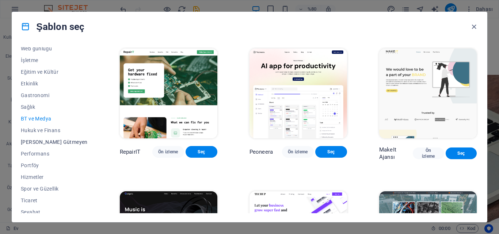
click at [37, 144] on font "[PERSON_NAME] Gütmeyen" at bounding box center [54, 142] width 67 height 6
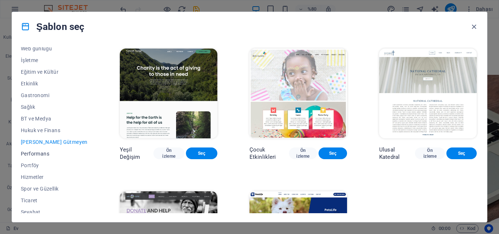
click at [35, 155] on font "Performans" at bounding box center [35, 154] width 28 height 6
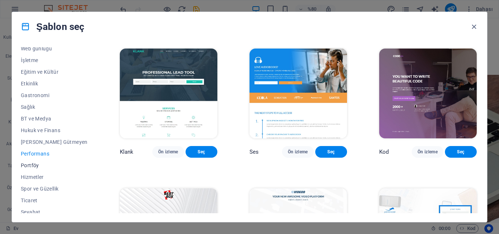
click at [34, 166] on font "Portföy" at bounding box center [30, 166] width 18 height 6
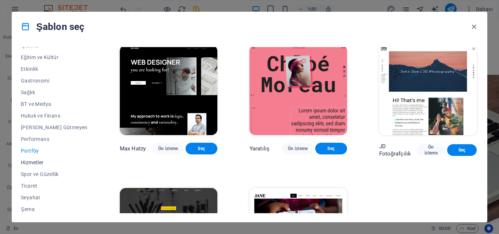
scroll to position [126, 0]
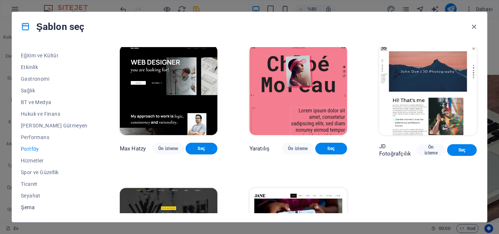
click at [31, 205] on font "Şema" at bounding box center [28, 208] width 14 height 6
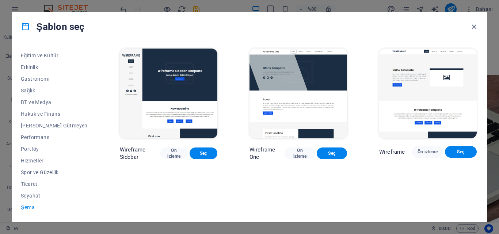
scroll to position [0, 0]
click at [28, 197] on font "Seyahat" at bounding box center [31, 196] width 20 height 6
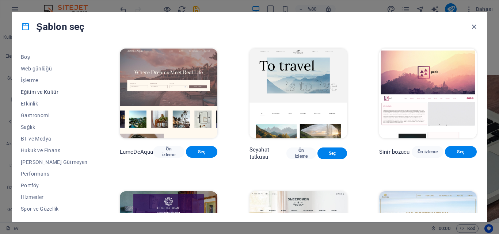
scroll to position [53, 0]
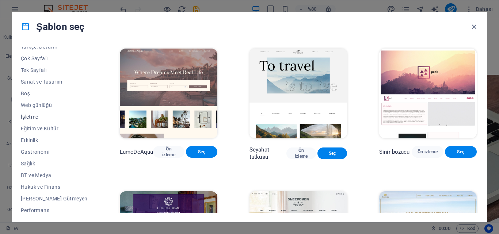
click at [30, 116] on font "İşletme" at bounding box center [30, 117] width 18 height 6
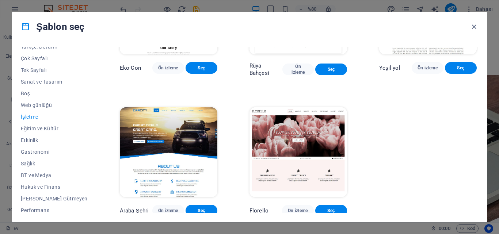
scroll to position [93, 0]
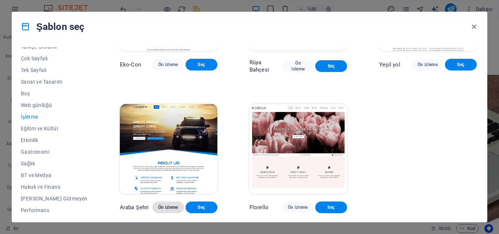
click at [158, 209] on font "Ön izleme" at bounding box center [168, 207] width 20 height 5
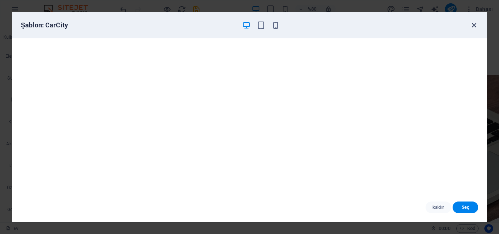
click at [474, 26] on icon "button" at bounding box center [474, 25] width 8 height 8
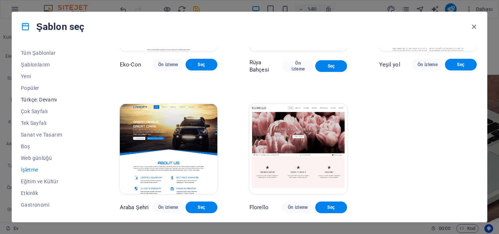
click at [48, 99] on font "Türkçe: Devamı" at bounding box center [39, 100] width 36 height 6
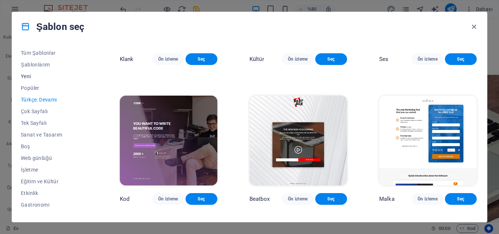
click at [28, 78] on font "Yeni" at bounding box center [26, 76] width 10 height 6
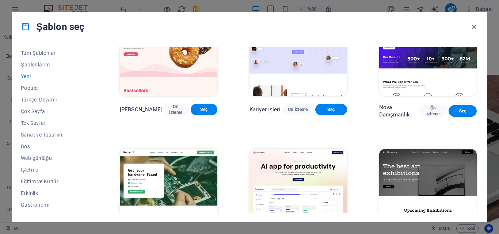
scroll to position [0, 0]
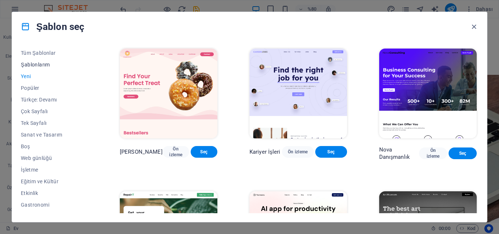
click at [37, 65] on font "Şablonlarım" at bounding box center [35, 65] width 29 height 6
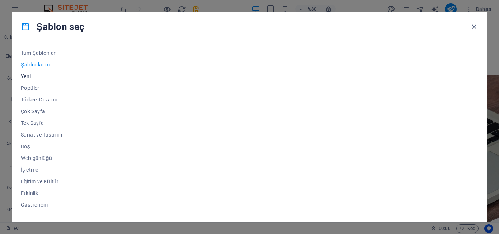
click at [29, 75] on font "Yeni" at bounding box center [26, 76] width 10 height 6
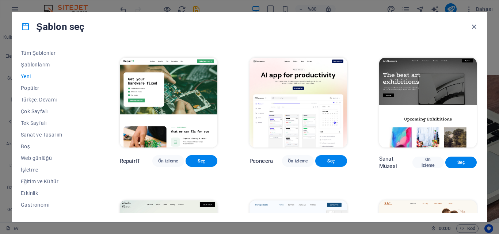
scroll to position [131, 0]
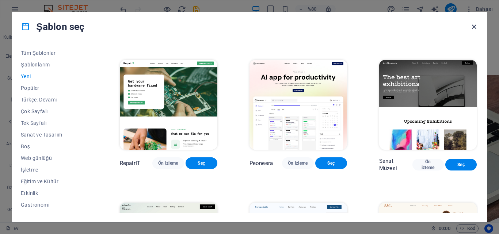
click at [474, 26] on icon "button" at bounding box center [474, 27] width 8 height 8
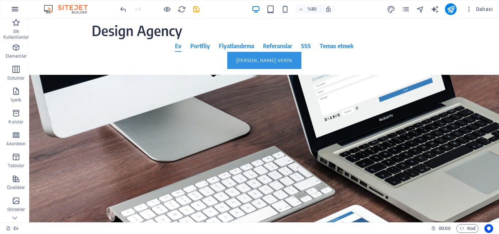
click at [18, 9] on icon "button" at bounding box center [15, 9] width 9 height 9
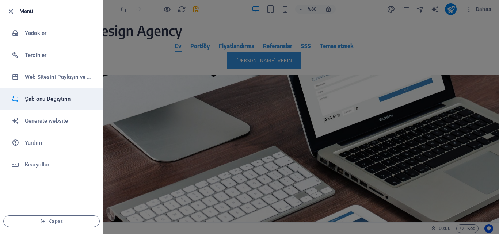
click at [37, 97] on h6 "Şablonu Değiştirin" at bounding box center [59, 99] width 68 height 9
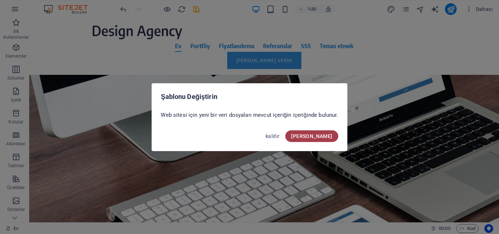
click at [321, 138] on font "[PERSON_NAME]" at bounding box center [311, 136] width 41 height 6
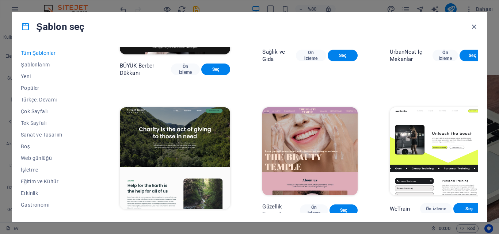
scroll to position [877, 0]
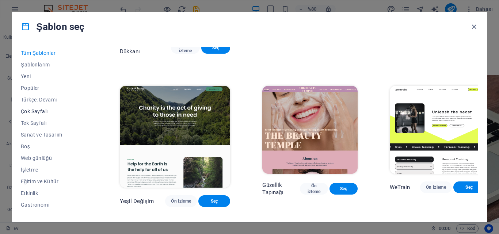
click at [34, 110] on font "Çok Sayfalı" at bounding box center [34, 111] width 27 height 6
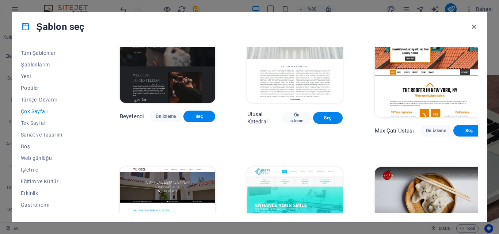
scroll to position [1863, 0]
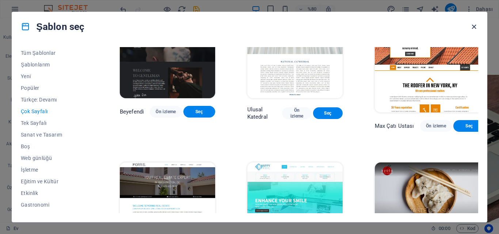
click at [475, 27] on icon "button" at bounding box center [474, 27] width 8 height 8
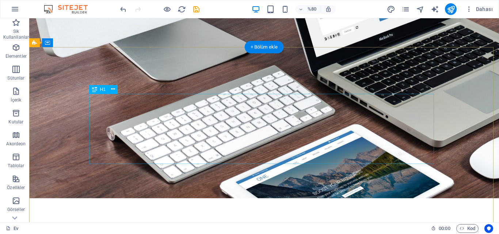
scroll to position [0, 0]
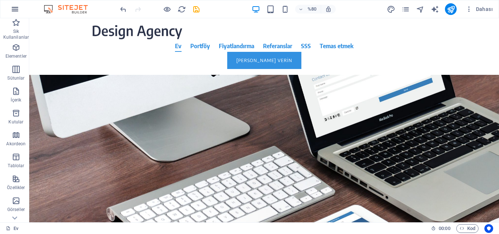
click at [17, 10] on icon "button" at bounding box center [15, 9] width 9 height 9
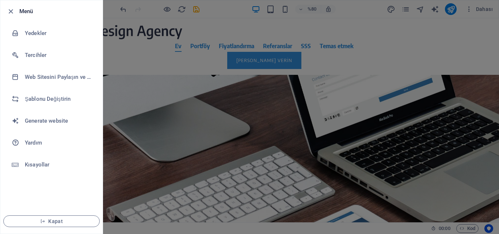
click at [169, 66] on div at bounding box center [249, 117] width 499 height 234
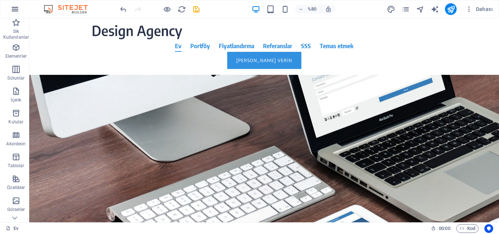
click at [15, 11] on icon "button" at bounding box center [15, 9] width 9 height 9
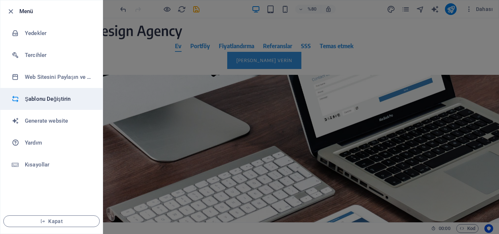
click at [44, 96] on h6 "Şablonu Değiştirin" at bounding box center [59, 99] width 68 height 9
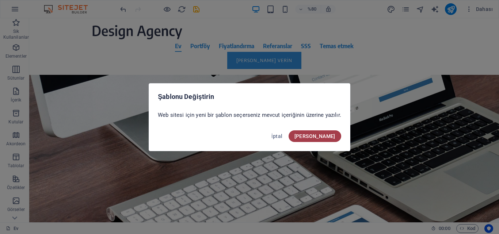
click at [329, 138] on span "[PERSON_NAME]" at bounding box center [314, 136] width 41 height 6
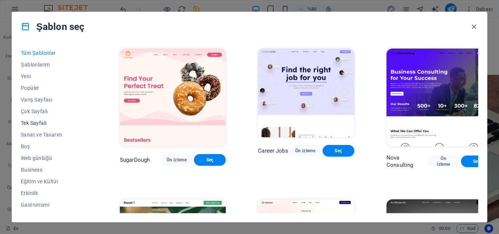
click at [36, 124] on span "Tek Sayfalı" at bounding box center [54, 123] width 67 height 6
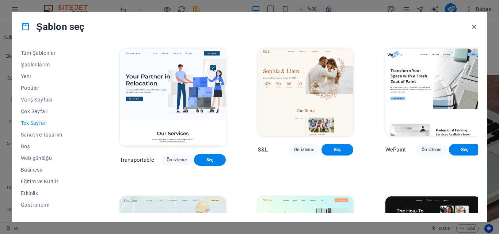
scroll to position [183, 0]
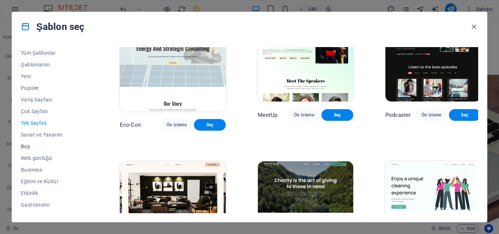
click at [24, 145] on span "Boş" at bounding box center [54, 147] width 67 height 6
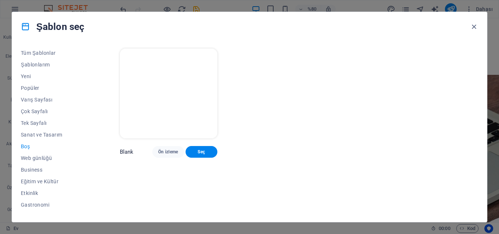
scroll to position [0, 0]
click at [38, 123] on font "Tek Sayfalı" at bounding box center [34, 123] width 26 height 6
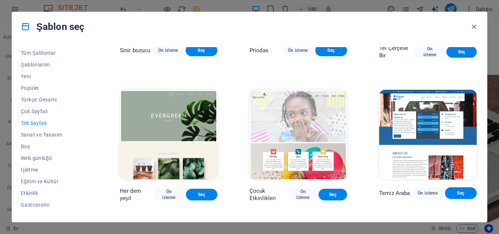
scroll to position [913, 0]
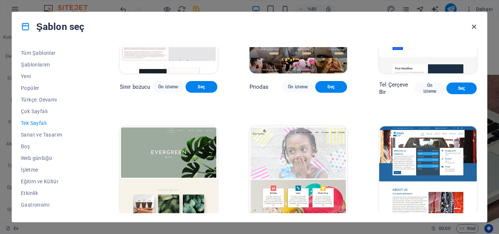
click at [474, 25] on icon "button" at bounding box center [474, 27] width 8 height 8
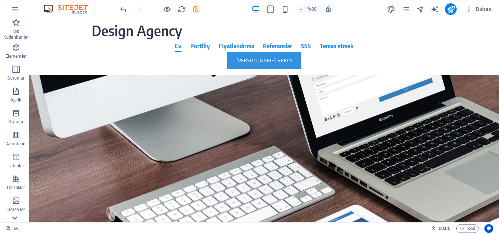
scroll to position [110, 0]
click at [15, 183] on icon "button" at bounding box center [16, 179] width 9 height 9
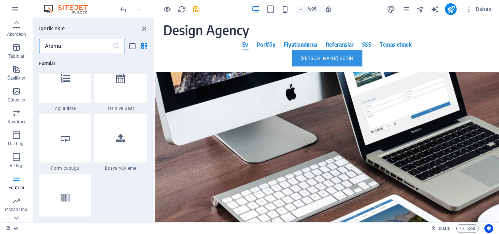
scroll to position [5770, 0]
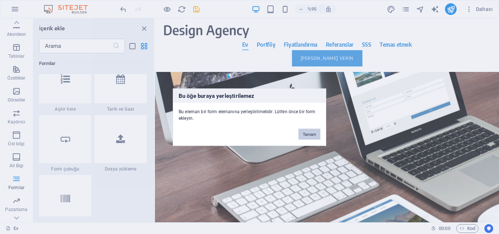
click at [303, 133] on font "Tamam" at bounding box center [309, 134] width 13 height 4
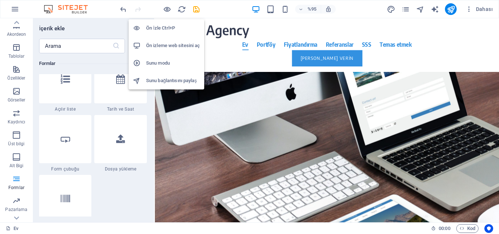
click at [167, 47] on h6 "Ön izleme web sitesini aç" at bounding box center [173, 45] width 54 height 9
